Goal: Task Accomplishment & Management: Complete application form

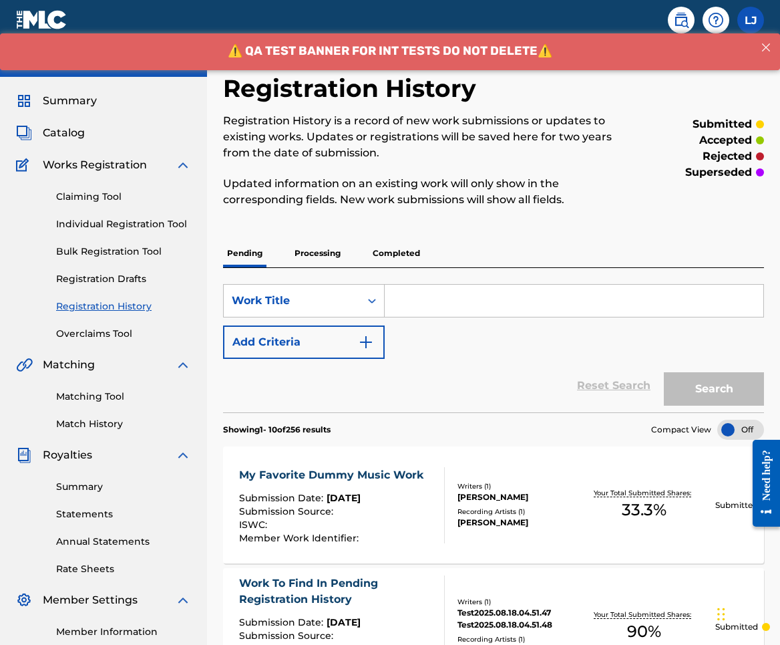
click at [138, 220] on link "Individual Registration Tool" at bounding box center [123, 224] width 135 height 14
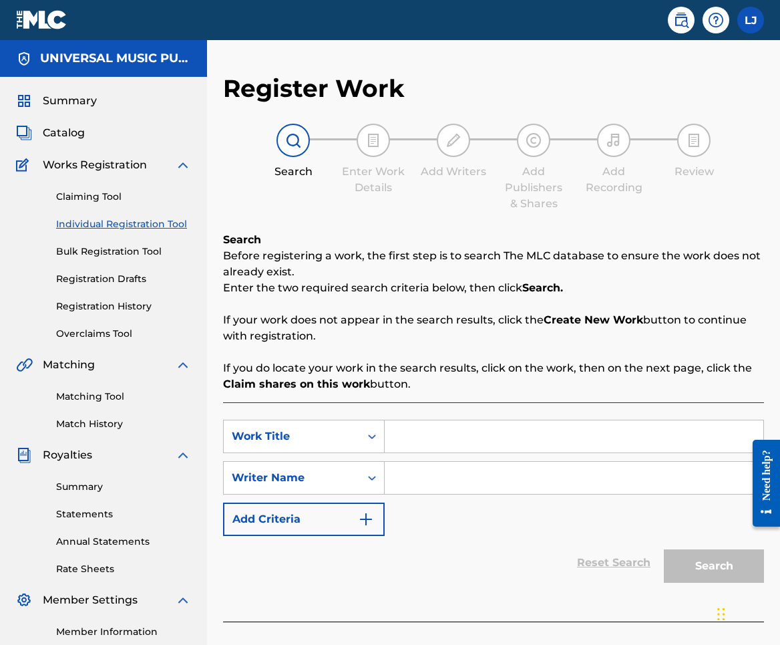
click at [460, 442] on input "Search Form" at bounding box center [574, 436] width 379 height 32
type input "h"
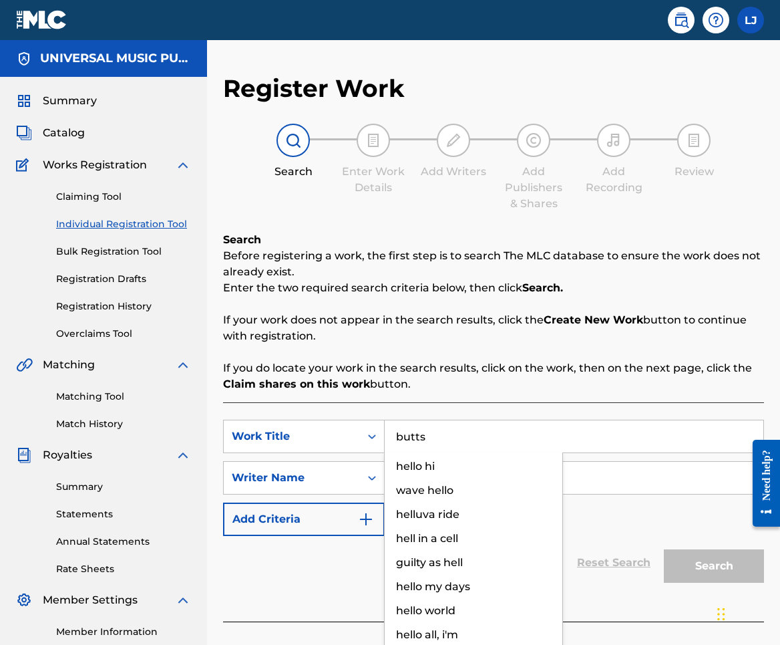
type input "butts"
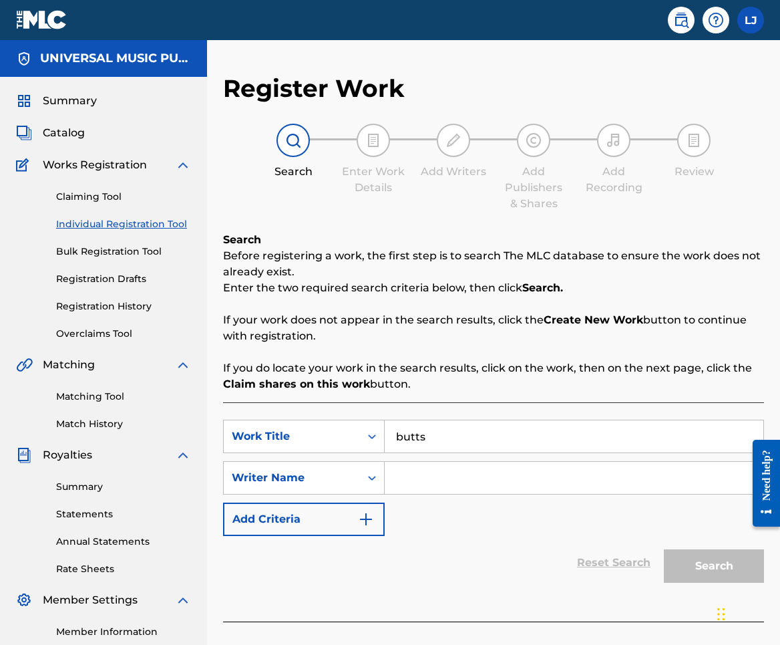
click at [418, 485] on input "Search Form" at bounding box center [574, 478] width 379 height 32
type input "h"
type input "stinko"
click at [730, 573] on button "Search" at bounding box center [714, 565] width 100 height 33
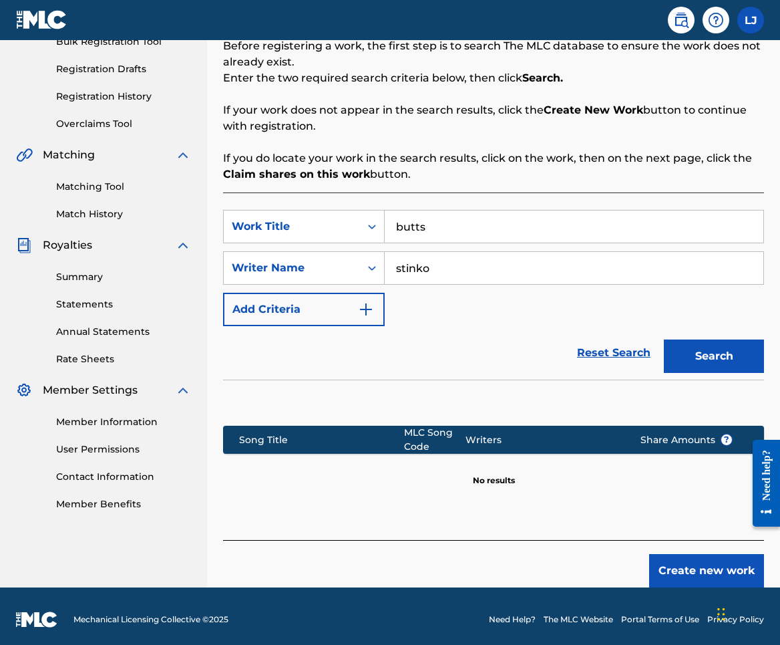
scroll to position [216, 0]
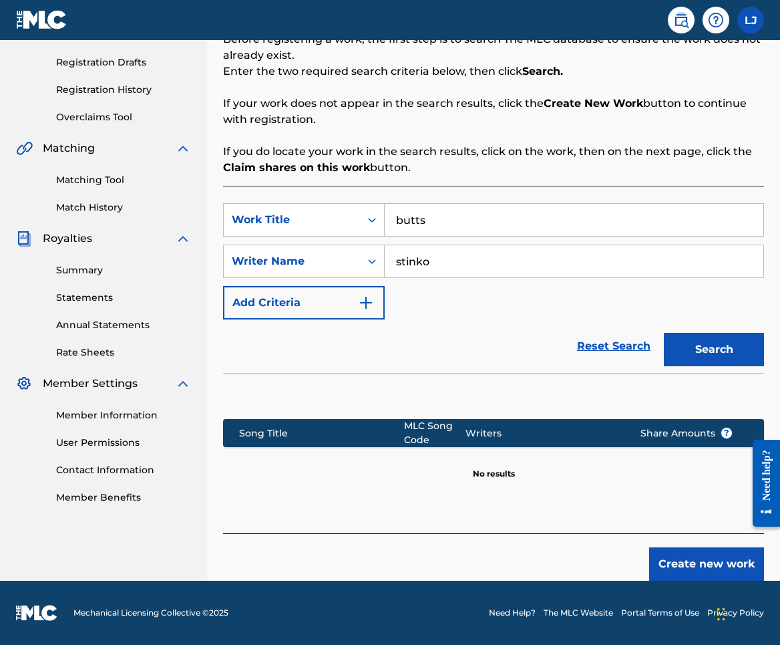
click at [684, 564] on button "Create new work" at bounding box center [706, 563] width 115 height 33
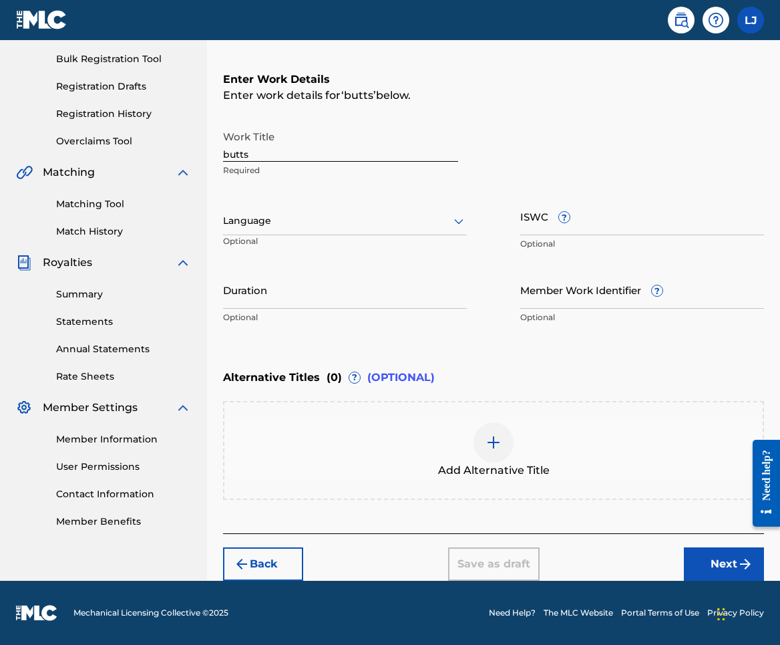
scroll to position [192, 0]
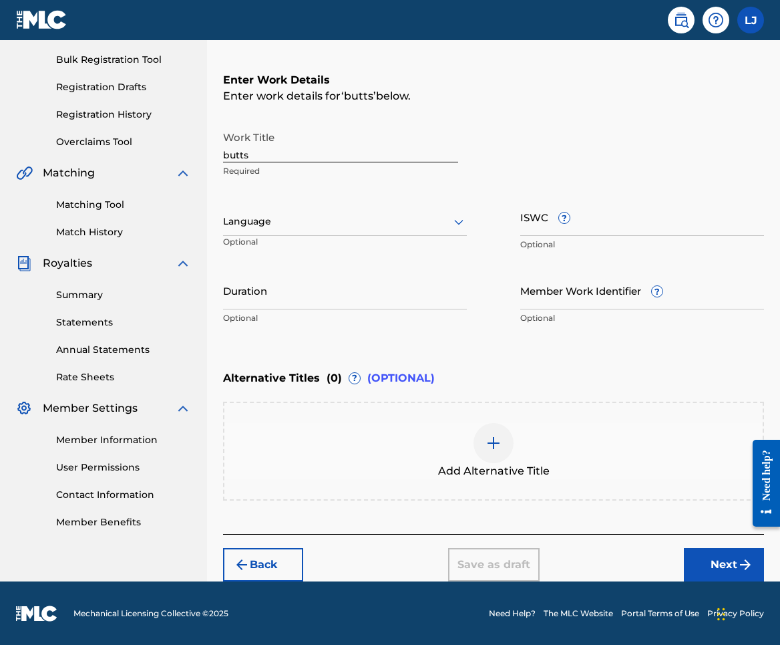
click at [689, 558] on button "Next" at bounding box center [724, 564] width 80 height 33
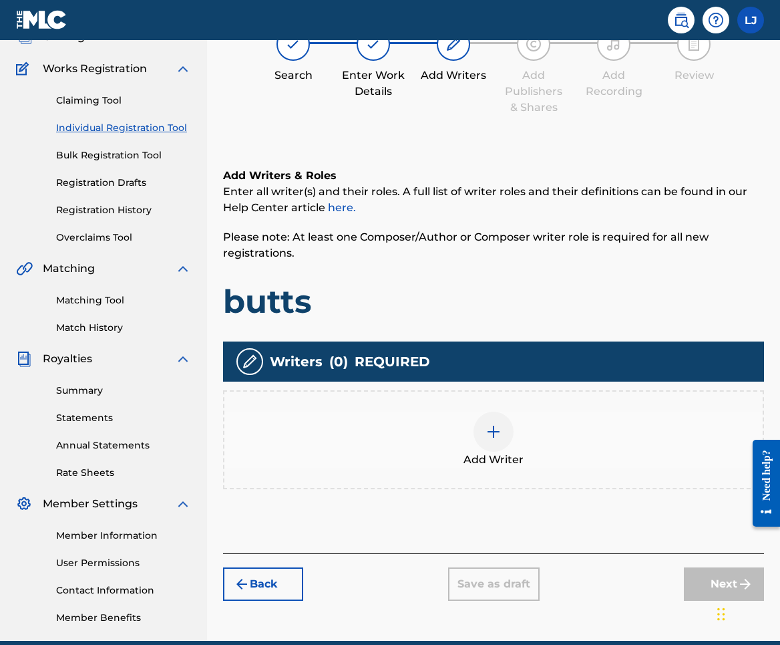
scroll to position [60, 0]
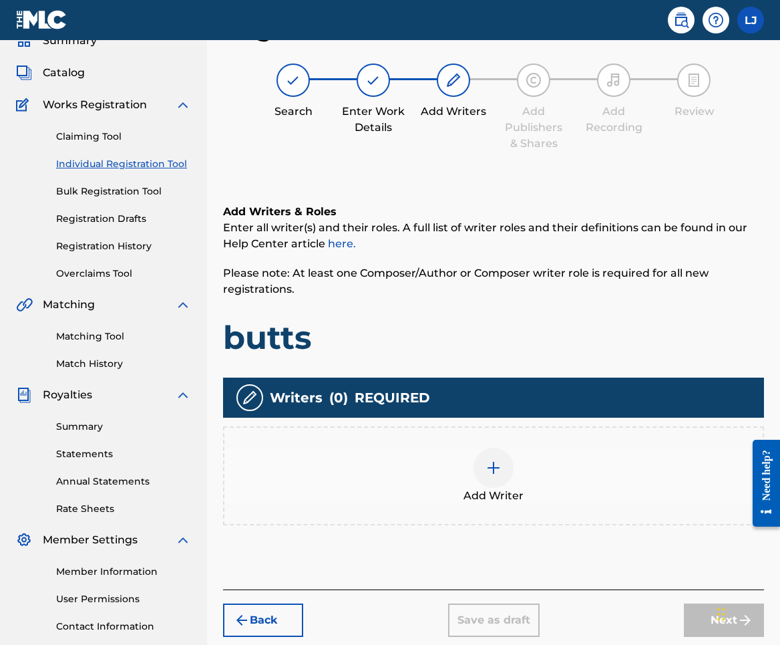
click at [513, 464] on div at bounding box center [494, 468] width 40 height 40
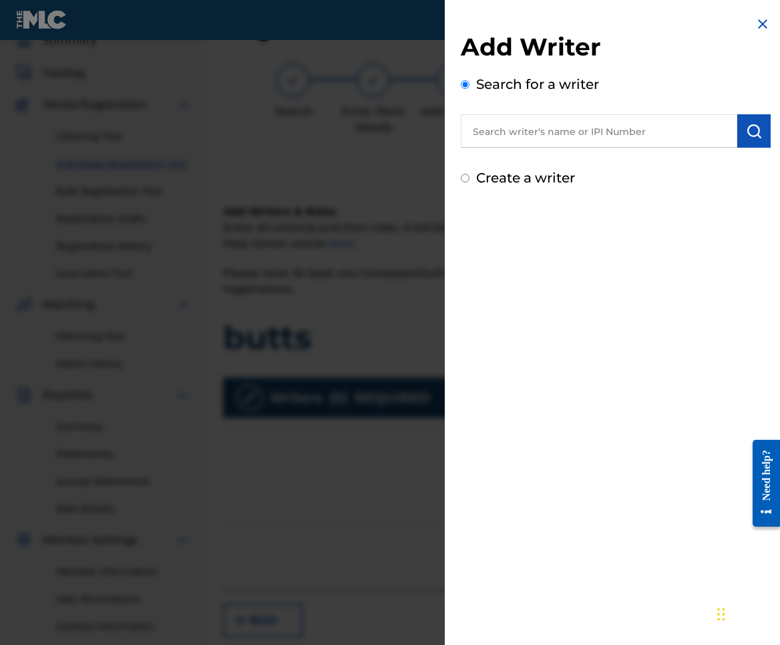
click at [549, 132] on input "text" at bounding box center [599, 130] width 277 height 33
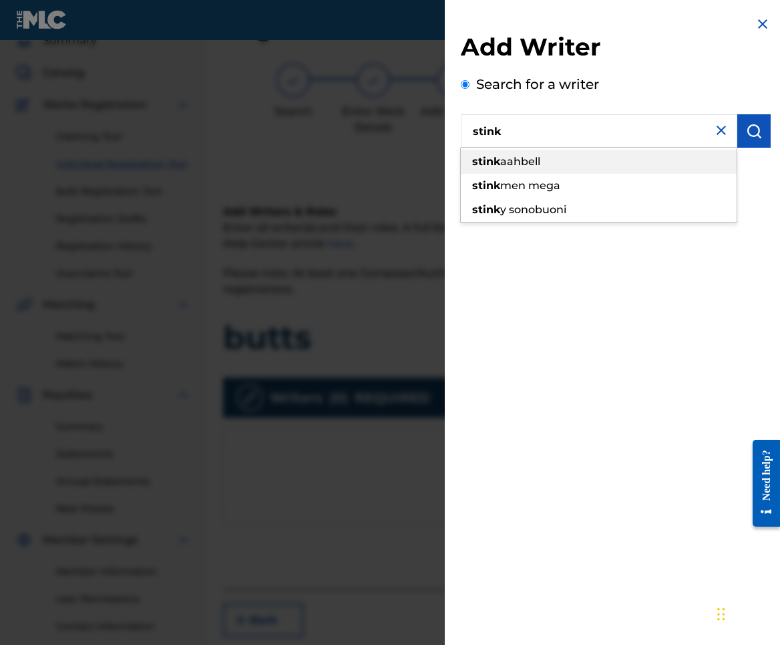
click at [520, 166] on span "aahbell" at bounding box center [520, 161] width 40 height 13
type input "stinkaahbell"
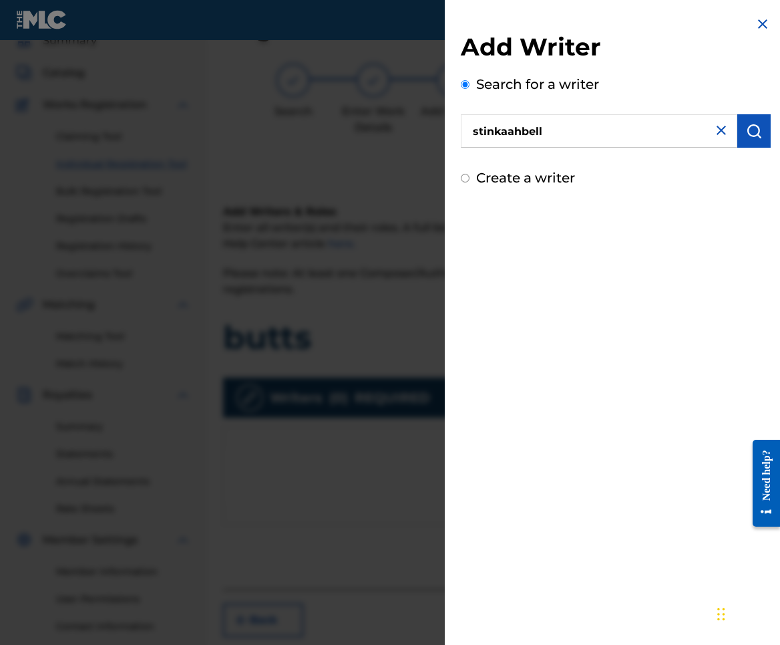
click at [756, 124] on img "submit" at bounding box center [754, 131] width 16 height 16
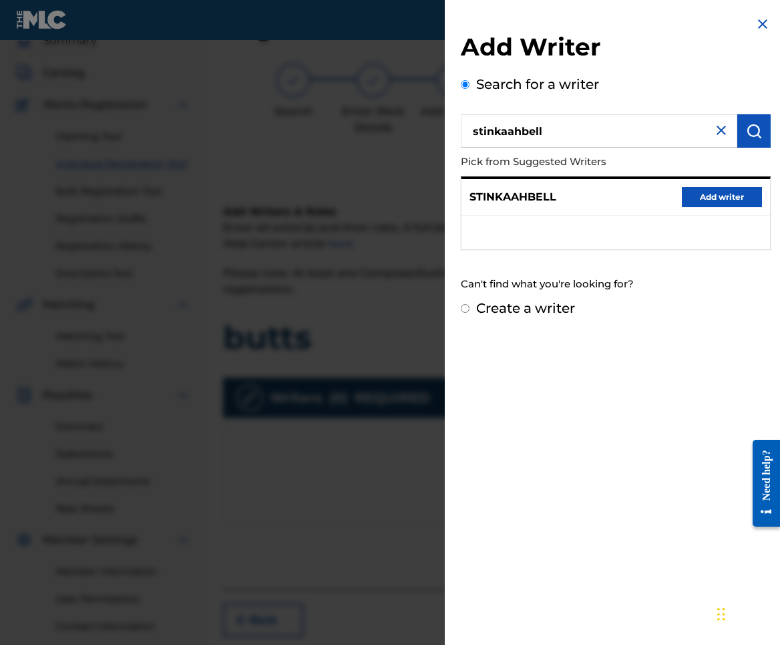
click at [697, 200] on button "Add writer" at bounding box center [722, 197] width 80 height 20
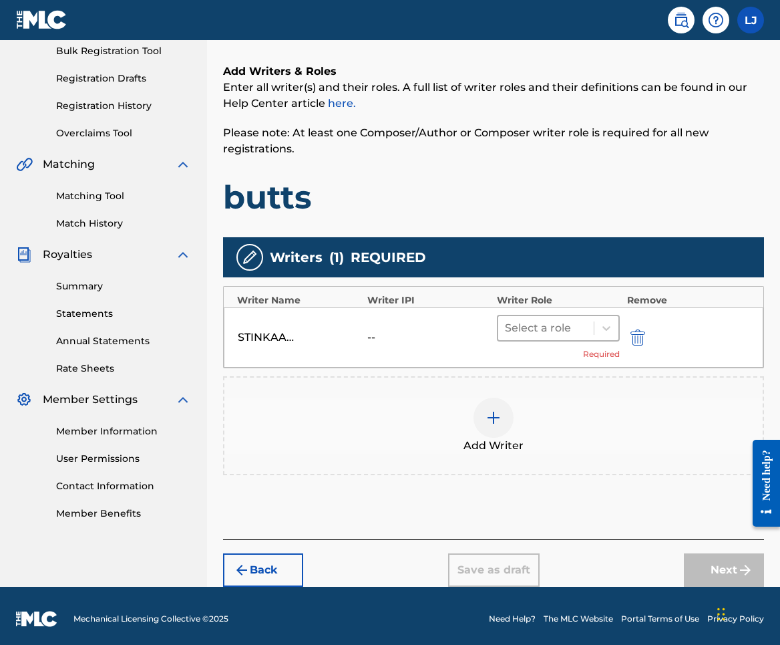
scroll to position [204, 0]
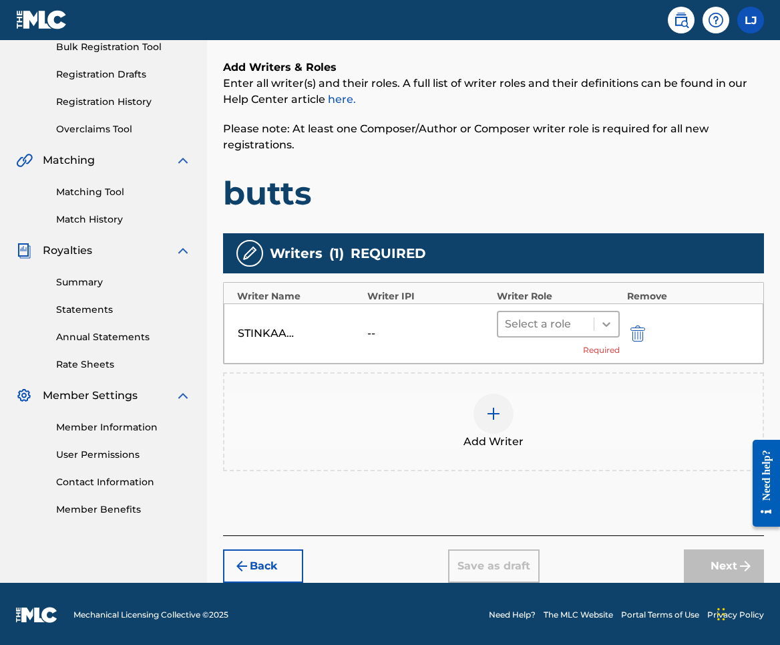
click at [614, 333] on div at bounding box center [607, 324] width 24 height 24
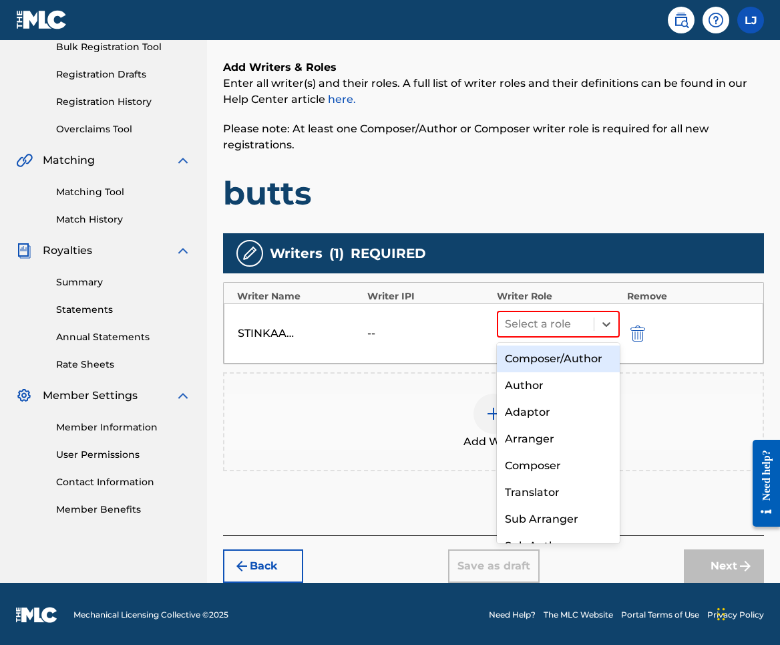
click at [588, 351] on div "Composer/Author" at bounding box center [558, 358] width 123 height 27
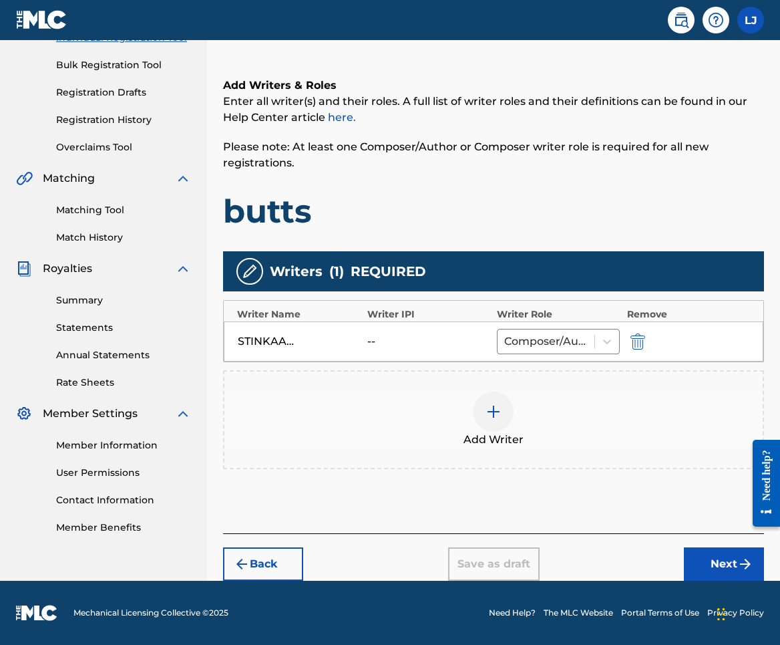
click at [713, 565] on button "Next" at bounding box center [724, 563] width 80 height 33
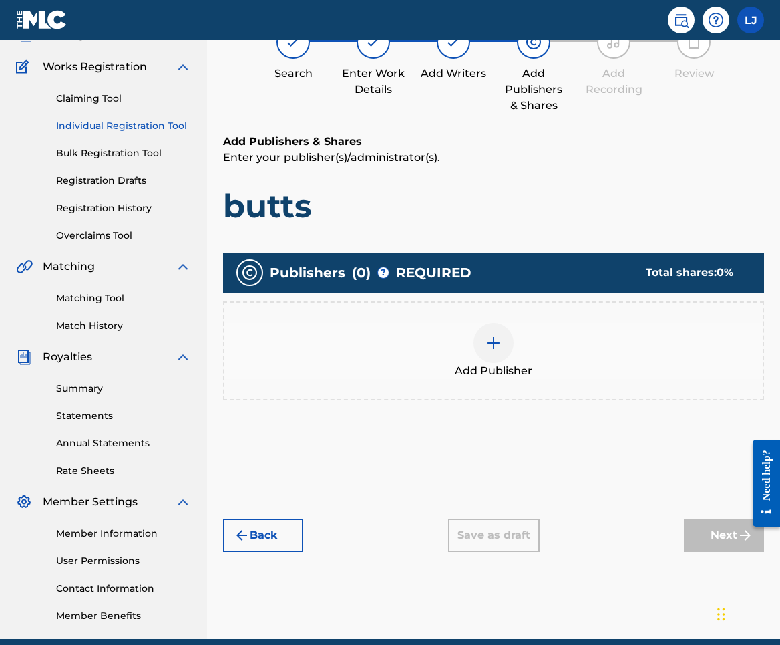
scroll to position [60, 0]
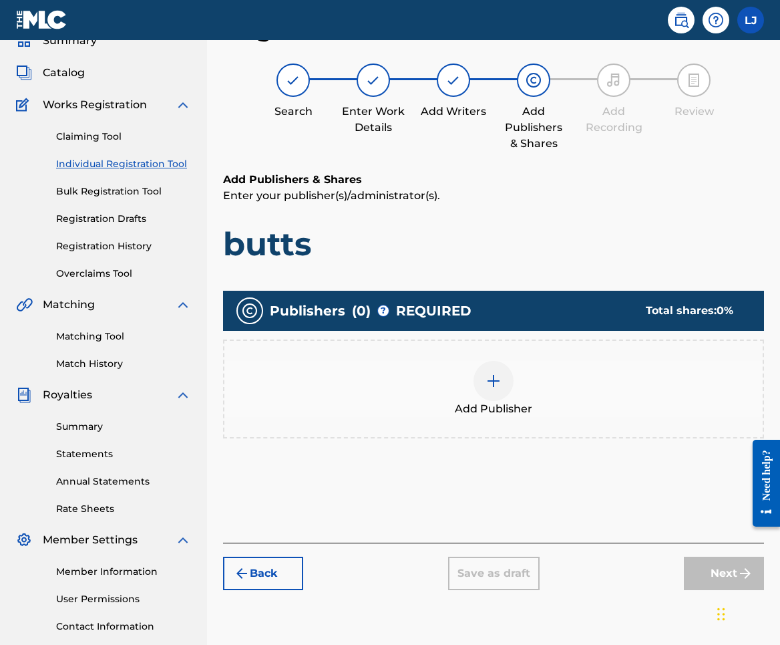
click at [496, 401] on span "Add Publisher" at bounding box center [493, 409] width 77 height 16
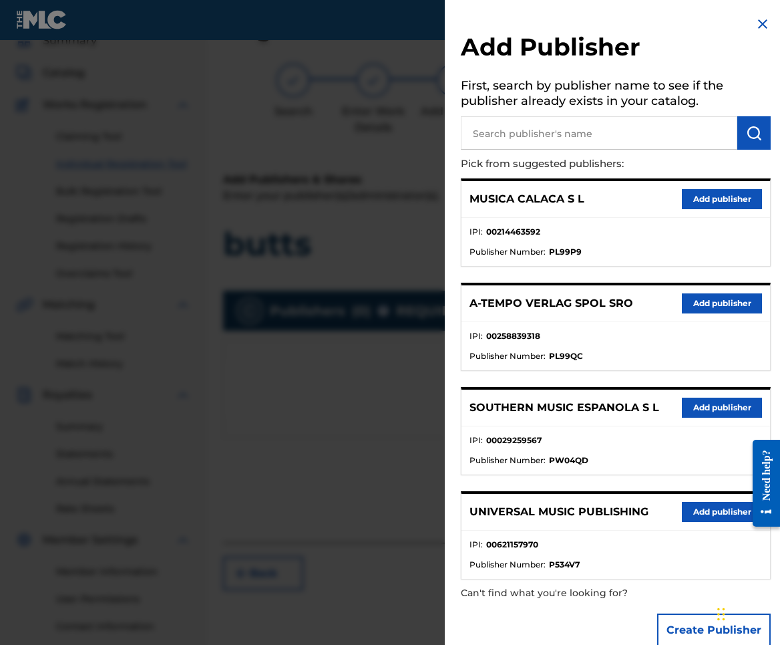
scroll to position [24, 0]
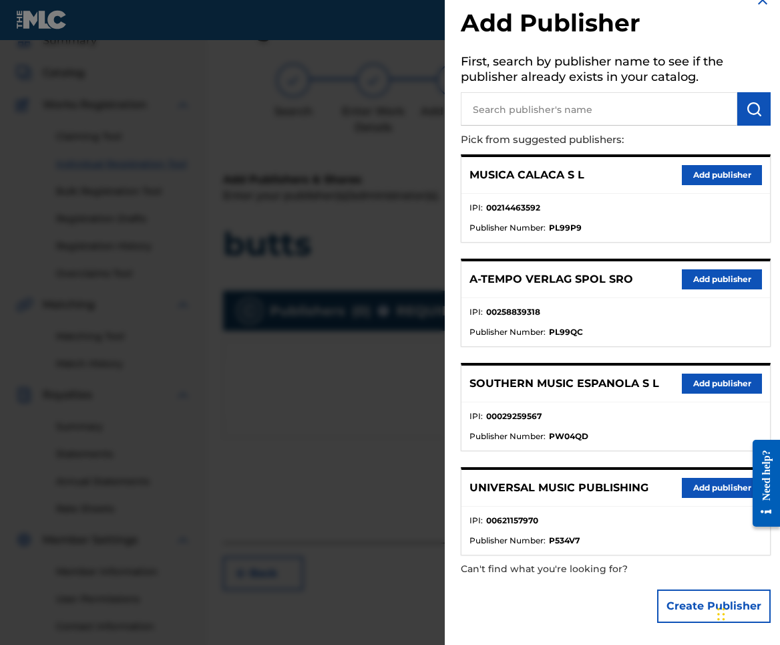
click at [685, 607] on button "Create Publisher" at bounding box center [714, 605] width 114 height 33
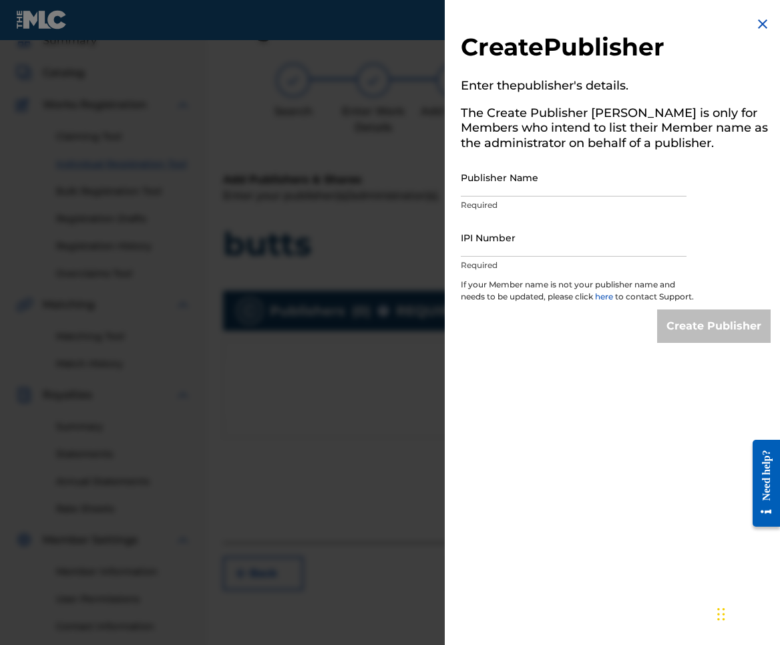
click at [534, 247] on input "IPI Number" at bounding box center [574, 237] width 226 height 38
click at [551, 190] on input "Publisher Name" at bounding box center [574, 177] width 226 height 38
type input "[GEOGRAPHIC_DATA]"
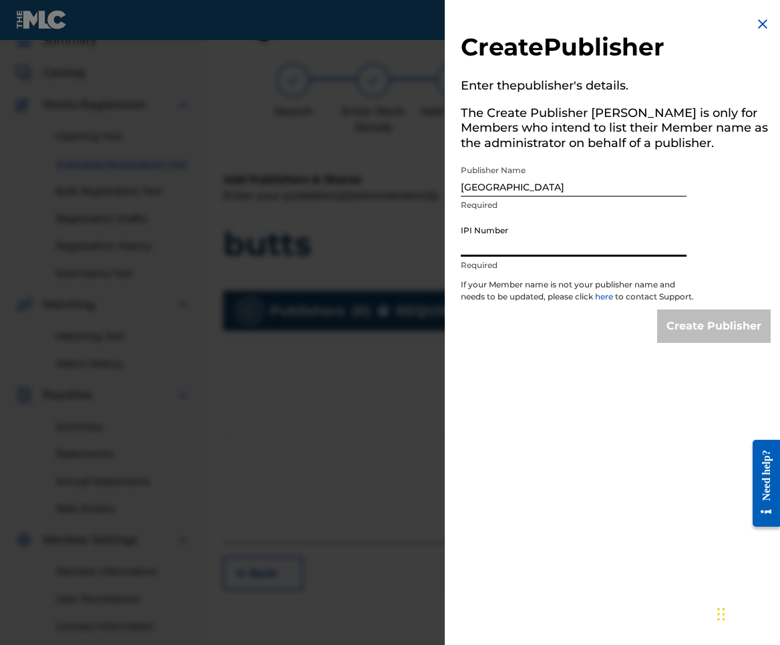
click at [545, 253] on input "IPI Number" at bounding box center [574, 237] width 226 height 38
click at [613, 249] on input "IPI Number" at bounding box center [574, 237] width 226 height 38
type input "0"
type input "P"
click at [750, 35] on h2 "Create Publisher" at bounding box center [616, 49] width 310 height 34
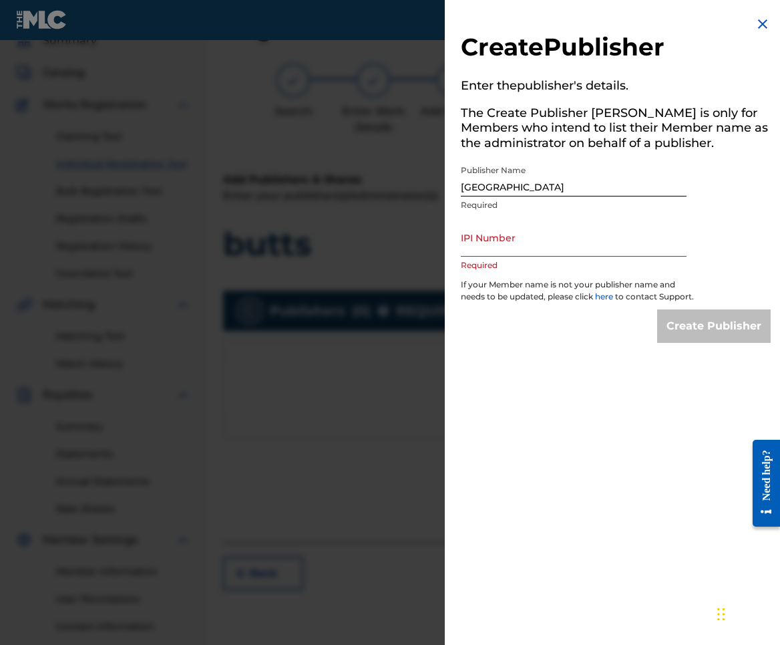
click at [755, 29] on img at bounding box center [763, 24] width 16 height 16
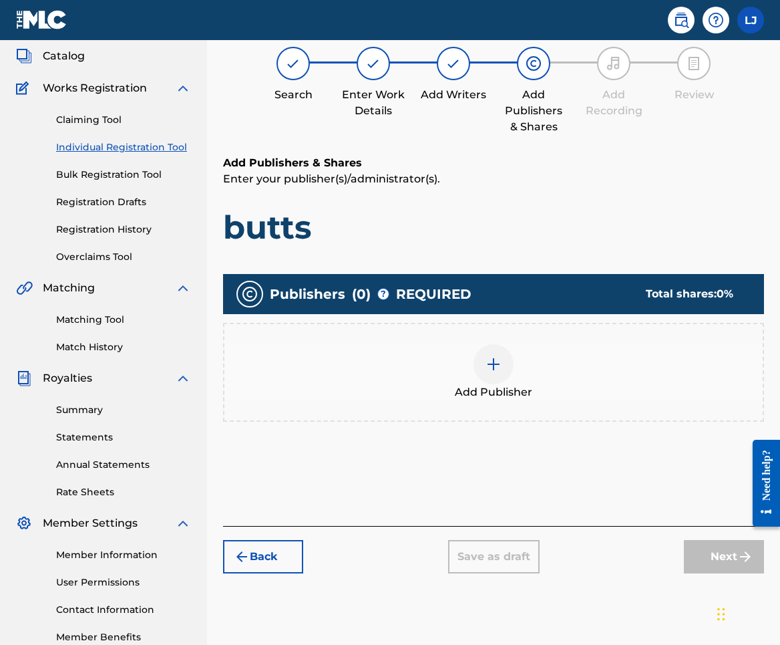
scroll to position [75, 0]
